Goal: Task Accomplishment & Management: Use online tool/utility

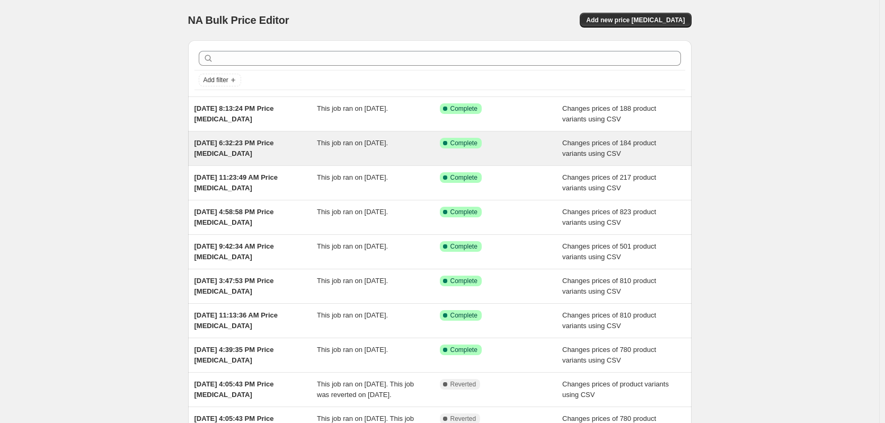
click at [274, 144] on span "[DATE] 6:32:23 PM Price [MEDICAL_DATA]" at bounding box center [233, 148] width 79 height 19
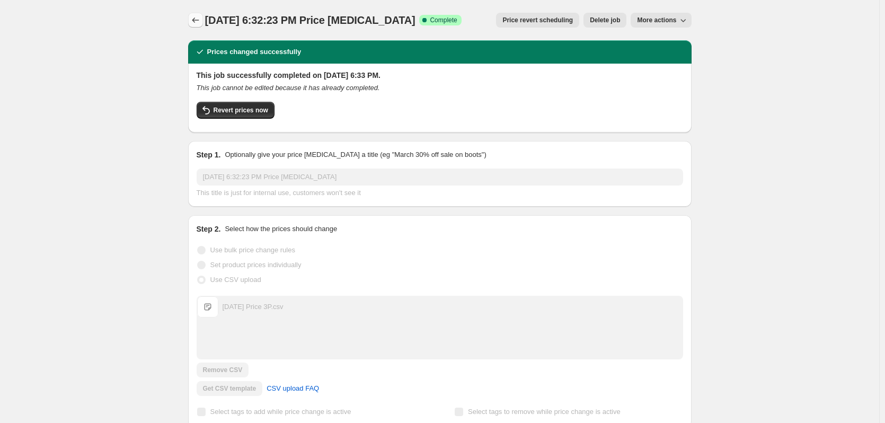
click at [192, 22] on icon "Price change jobs" at bounding box center [195, 20] width 11 height 11
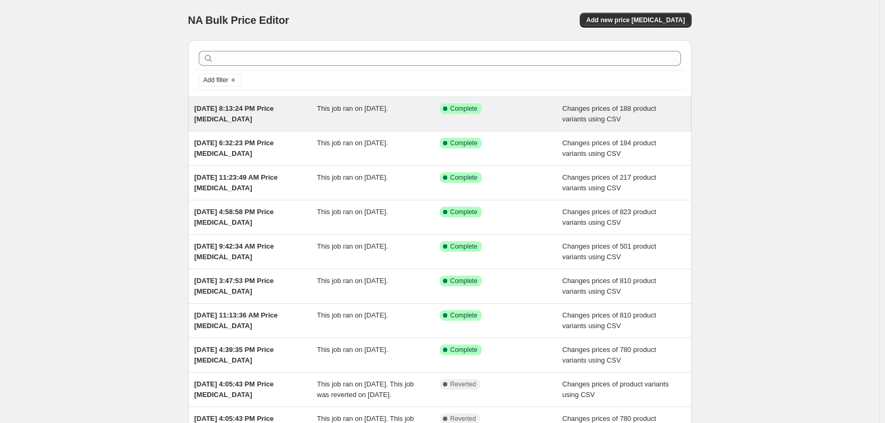
click at [366, 110] on span "This job ran on [DATE]." at bounding box center [352, 108] width 71 height 8
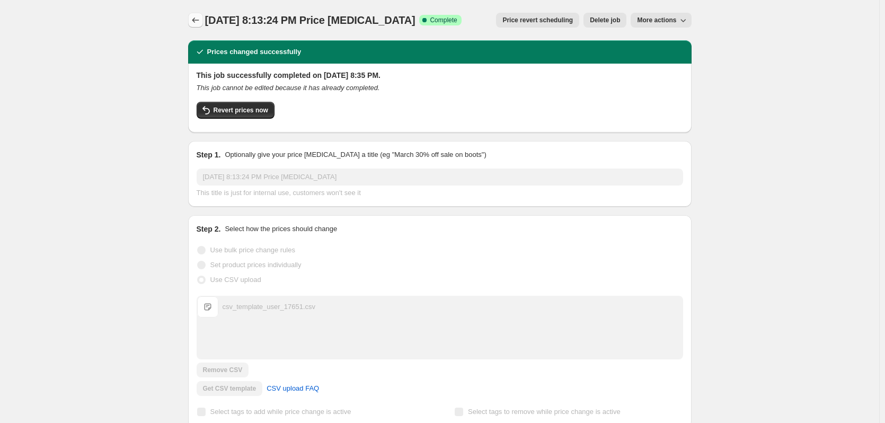
click at [192, 19] on button "Price change jobs" at bounding box center [195, 20] width 15 height 15
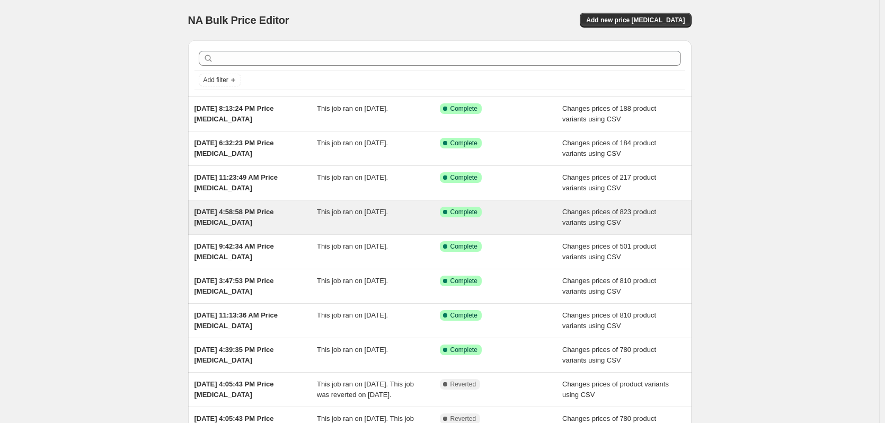
click at [352, 222] on div "This job ran on [DATE]." at bounding box center [378, 217] width 123 height 21
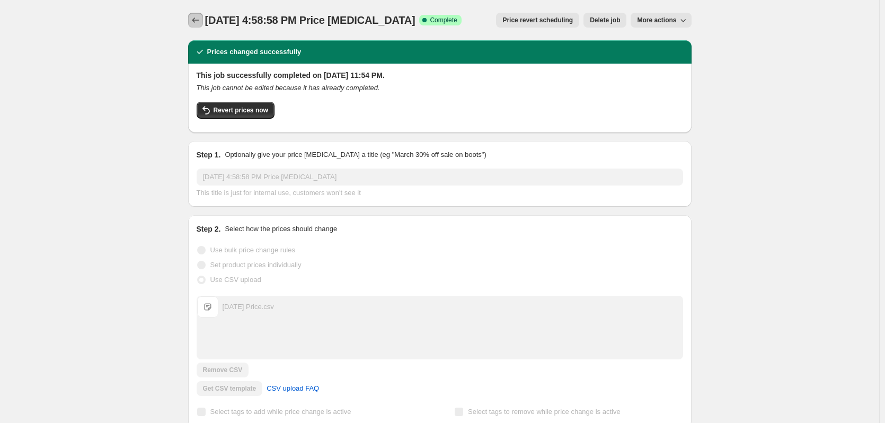
click at [198, 22] on icon "Price change jobs" at bounding box center [195, 20] width 11 height 11
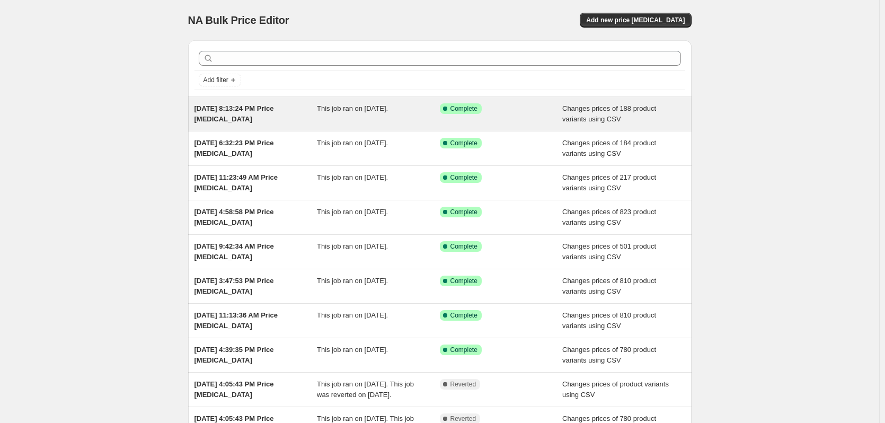
click at [362, 109] on span "This job ran on [DATE]." at bounding box center [352, 108] width 71 height 8
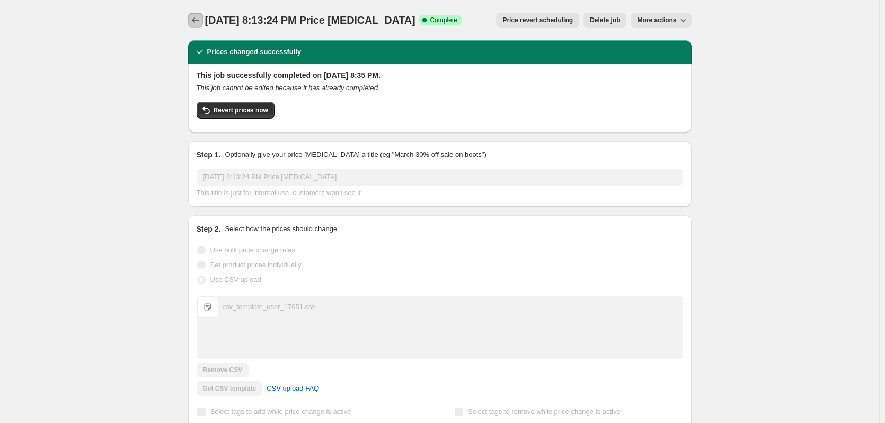
click at [198, 20] on icon "Price change jobs" at bounding box center [195, 20] width 11 height 11
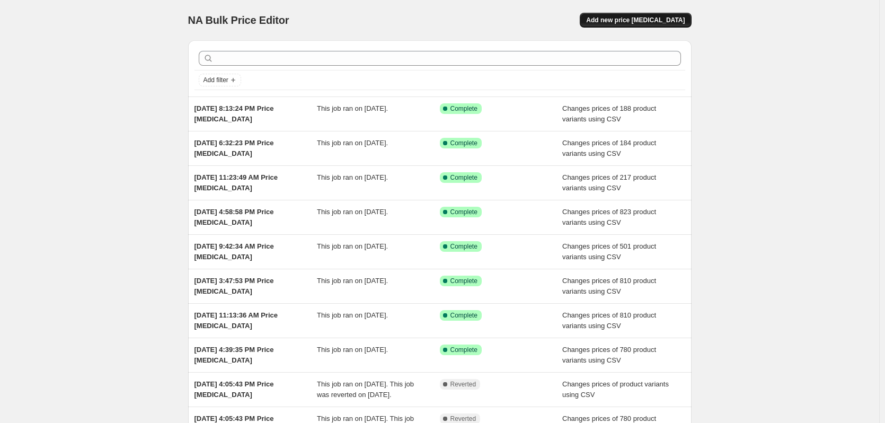
click at [629, 22] on span "Add new price [MEDICAL_DATA]" at bounding box center [635, 20] width 99 height 8
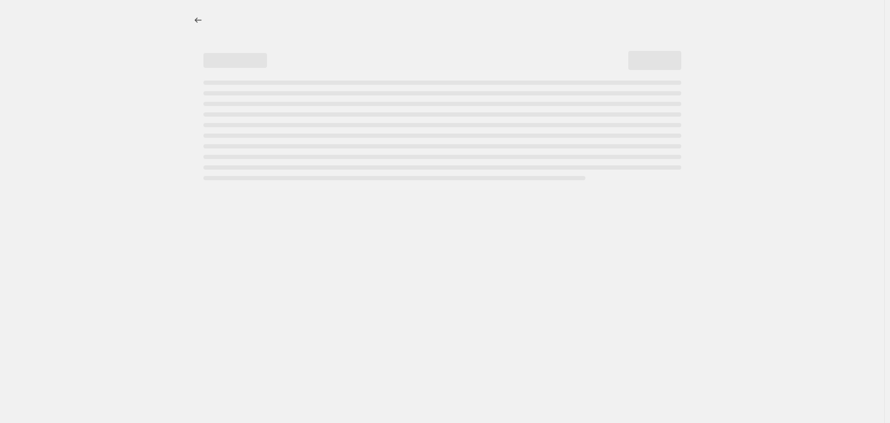
select select "percentage"
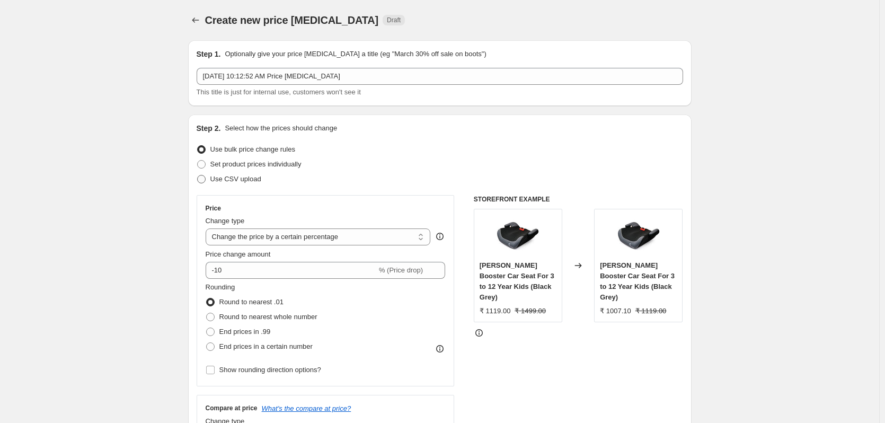
click at [226, 179] on span "Use CSV upload" at bounding box center [235, 179] width 51 height 8
click at [198, 175] on input "Use CSV upload" at bounding box center [197, 175] width 1 height 1
radio input "true"
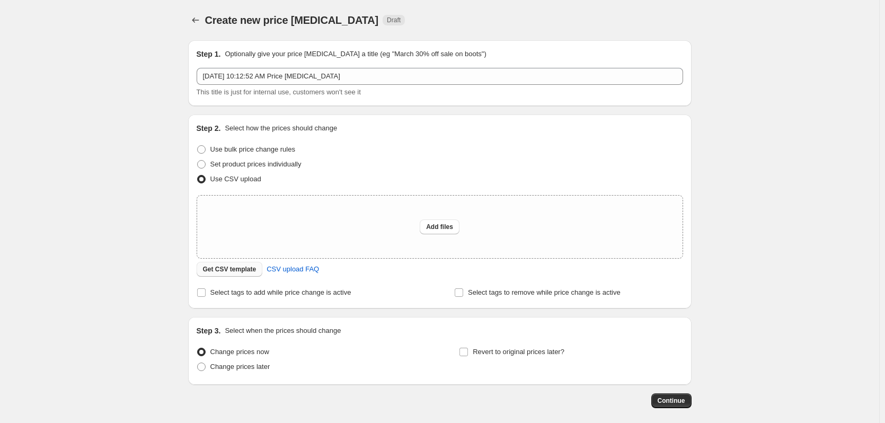
click at [235, 273] on span "Get CSV template" at bounding box center [230, 269] width 54 height 8
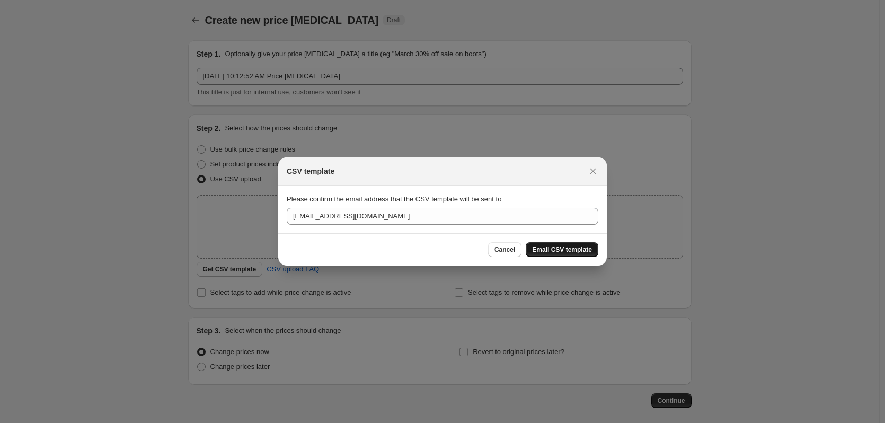
click at [554, 247] on span "Email CSV template" at bounding box center [562, 249] width 60 height 8
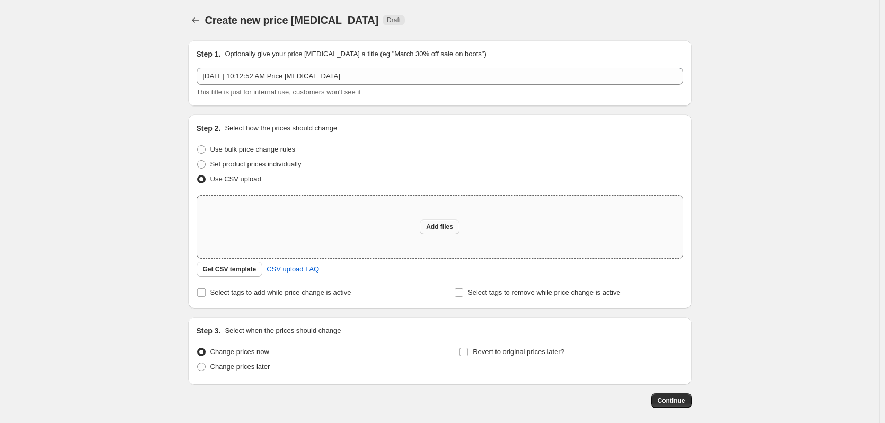
click at [434, 225] on span "Add files" at bounding box center [439, 227] width 27 height 8
type input "C:\fakepath\new price.csv"
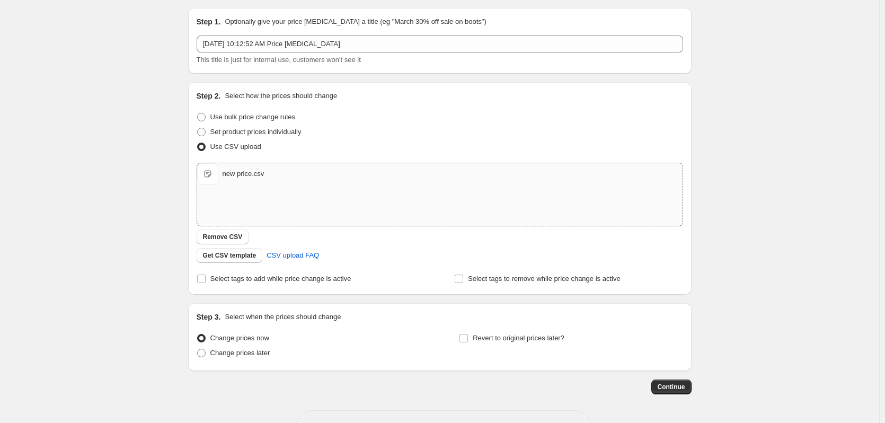
scroll to position [68, 0]
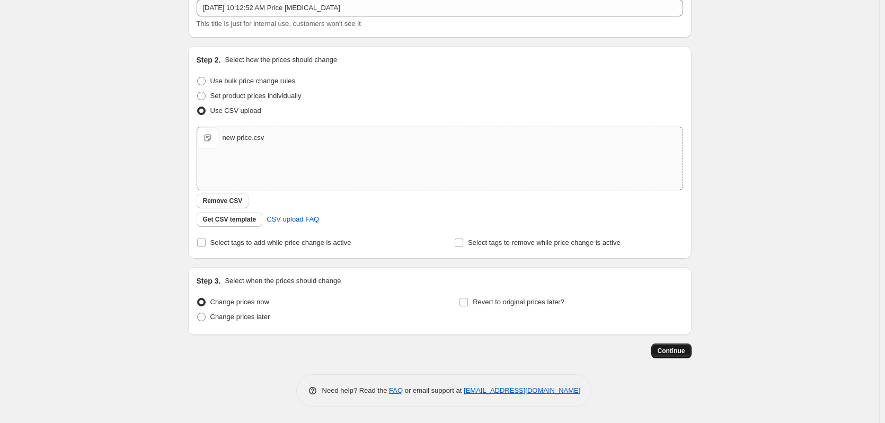
click at [672, 347] on span "Continue" at bounding box center [671, 350] width 28 height 8
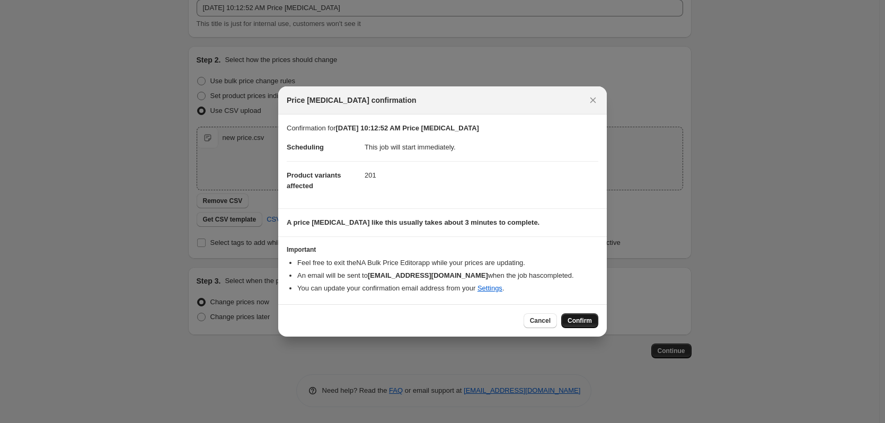
click at [581, 322] on span "Confirm" at bounding box center [579, 320] width 24 height 8
